Goal: Contribute content: Contribute content

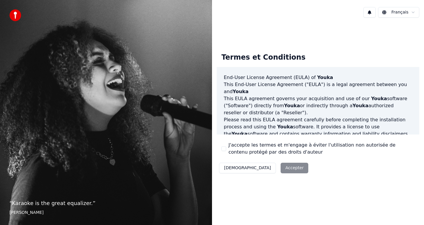
click at [232, 153] on label "J'accepte les termes et m'engage à éviter l'utilisation non autorisée de conten…" at bounding box center [321, 149] width 186 height 14
click at [226, 151] on button "J'accepte les termes et m'engage à éviter l'utilisation non autorisée de conten…" at bounding box center [223, 149] width 5 height 5
click at [223, 151] on div "J'accepte les termes et m'engage à éviter l'utilisation non autorisée de conten…" at bounding box center [317, 149] width 193 height 14
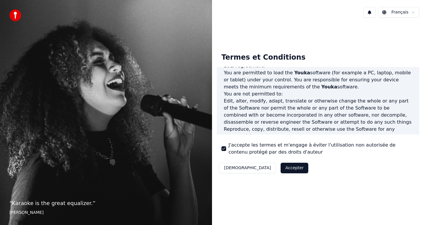
scroll to position [356, 0]
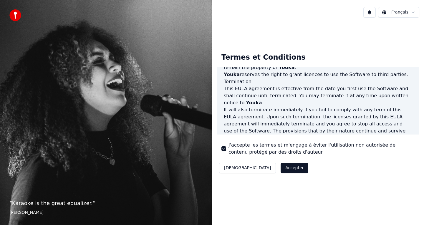
click at [281, 167] on button "Accepter" at bounding box center [295, 168] width 28 height 11
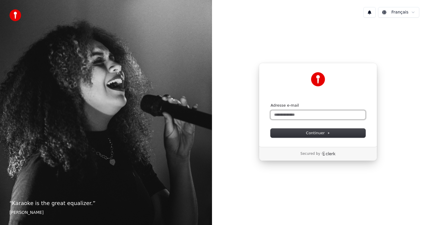
click at [292, 117] on input "Adresse e-mail" at bounding box center [317, 115] width 95 height 9
click at [270, 103] on button "submit" at bounding box center [270, 103] width 0 height 0
type input "**********"
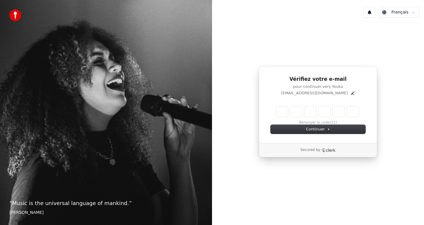
type input "*"
type input "**"
type input "*"
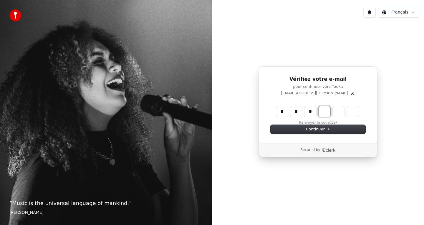
type input "***"
type input "*"
type input "****"
type input "*"
type input "*****"
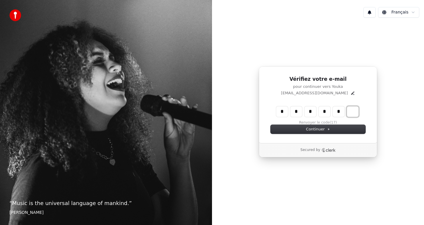
type input "*"
type input "******"
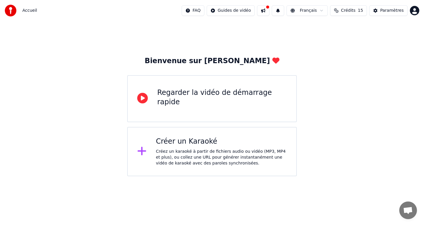
click at [211, 142] on div "Créer un Karaoké" at bounding box center [221, 141] width 131 height 9
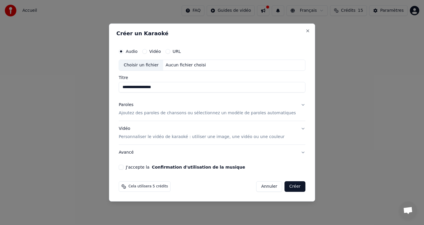
click at [194, 67] on div "Aucun fichier choisi" at bounding box center [185, 65] width 45 height 6
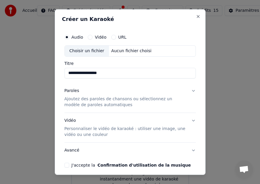
click at [162, 50] on div "Choisir un fichier Aucun fichier choisi" at bounding box center [129, 50] width 131 height 11
type input "**********"
click at [178, 109] on button "Paroles Ajoutez des paroles de chansons ou sélectionnez un modèle de paroles au…" at bounding box center [129, 97] width 131 height 29
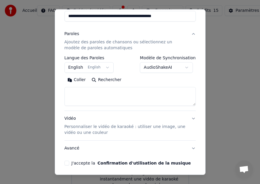
scroll to position [57, 0]
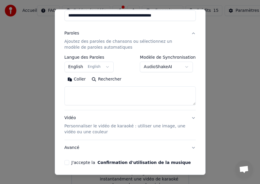
click at [105, 65] on button "English English" at bounding box center [88, 67] width 49 height 11
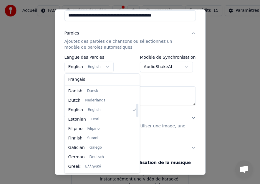
scroll to position [105, 0]
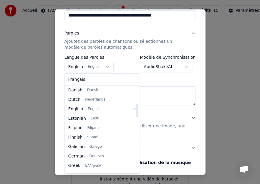
select select "**"
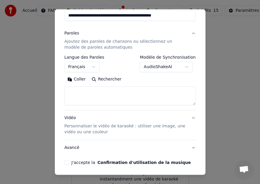
click at [105, 94] on textarea at bounding box center [129, 95] width 131 height 19
click at [79, 81] on button "Coller" at bounding box center [76, 78] width 24 height 9
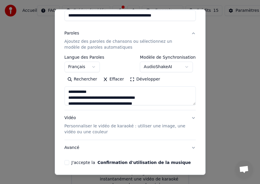
click at [93, 92] on textarea at bounding box center [129, 95] width 131 height 19
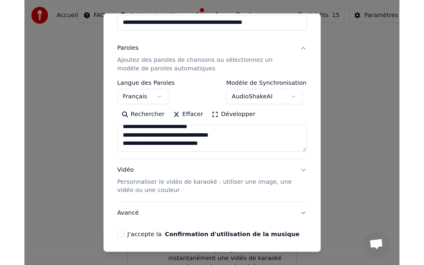
scroll to position [79, 0]
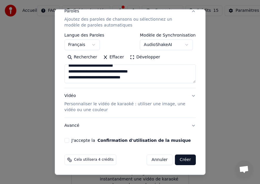
click at [66, 140] on button "J'accepte la Confirmation d'utilisation de la musique" at bounding box center [66, 140] width 5 height 5
click at [185, 158] on button "Créer" at bounding box center [185, 159] width 21 height 11
type textarea "**********"
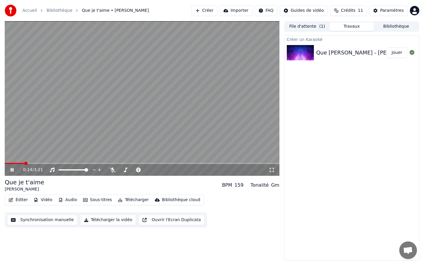
click at [148, 88] on video at bounding box center [142, 98] width 275 height 155
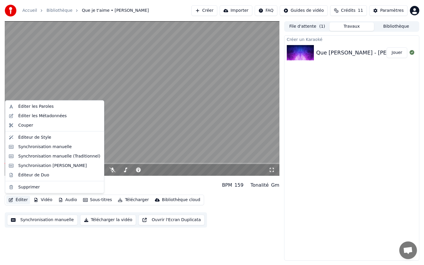
click at [17, 201] on button "Éditer" at bounding box center [18, 200] width 24 height 8
click at [44, 109] on div "Éditer les Paroles" at bounding box center [35, 107] width 35 height 6
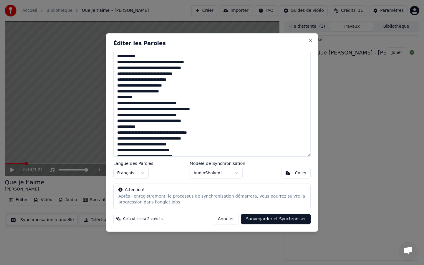
drag, startPoint x: 142, startPoint y: 56, endPoint x: 111, endPoint y: 55, distance: 30.9
click at [111, 55] on div "Éditer les Paroles Langue des Paroles Français Modèle de Synchronisation AudioS…" at bounding box center [212, 132] width 212 height 198
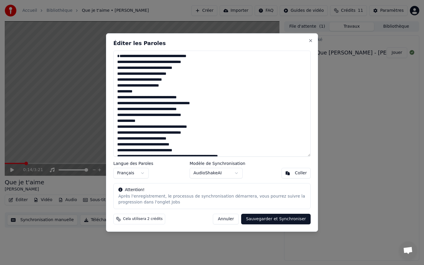
drag, startPoint x: 137, startPoint y: 97, endPoint x: 117, endPoint y: 96, distance: 19.8
click at [117, 96] on textarea at bounding box center [211, 104] width 197 height 106
drag, startPoint x: 146, startPoint y: 128, endPoint x: 117, endPoint y: 127, distance: 28.6
click at [117, 127] on textarea at bounding box center [211, 104] width 197 height 106
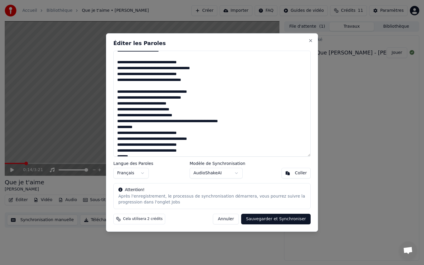
scroll to position [43, 0]
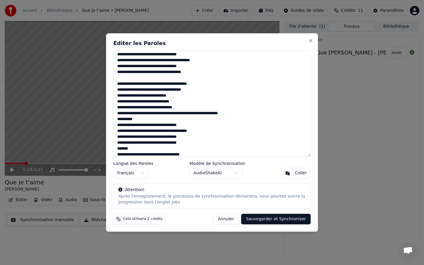
drag, startPoint x: 138, startPoint y: 126, endPoint x: 112, endPoint y: 123, distance: 25.8
click at [112, 123] on div "Éditer les Paroles Langue des Paroles Français Modèle de Synchronisation AudioS…" at bounding box center [212, 132] width 212 height 198
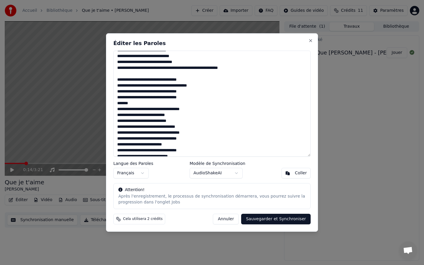
scroll to position [94, 0]
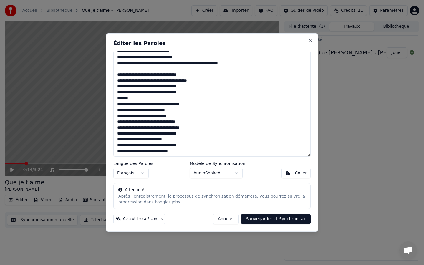
drag, startPoint x: 137, startPoint y: 106, endPoint x: 116, endPoint y: 102, distance: 20.9
click at [116, 102] on textarea at bounding box center [211, 104] width 197 height 106
drag, startPoint x: 190, startPoint y: 133, endPoint x: 118, endPoint y: 131, distance: 72.5
click at [118, 131] on textarea at bounding box center [211, 104] width 197 height 106
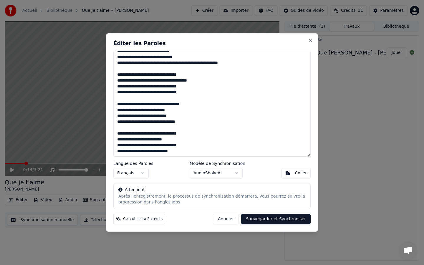
click at [268, 218] on button "Sauvegarder et Synchroniser" at bounding box center [275, 219] width 69 height 11
type textarea "**********"
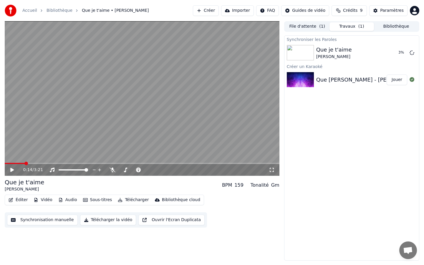
click at [12, 162] on video at bounding box center [142, 98] width 275 height 155
click at [11, 163] on span at bounding box center [15, 163] width 20 height 1
click at [67, 123] on video at bounding box center [142, 98] width 275 height 155
click at [270, 173] on div "0:05 / 3:21" at bounding box center [142, 170] width 275 height 12
click at [272, 170] on icon at bounding box center [272, 169] width 6 height 5
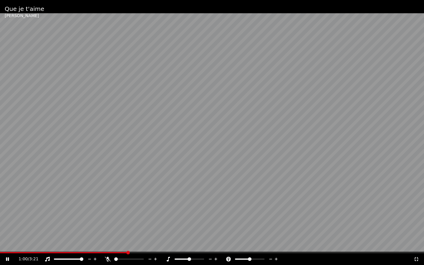
click at [297, 179] on video at bounding box center [212, 132] width 424 height 265
